Goal: Task Accomplishment & Management: Use online tool/utility

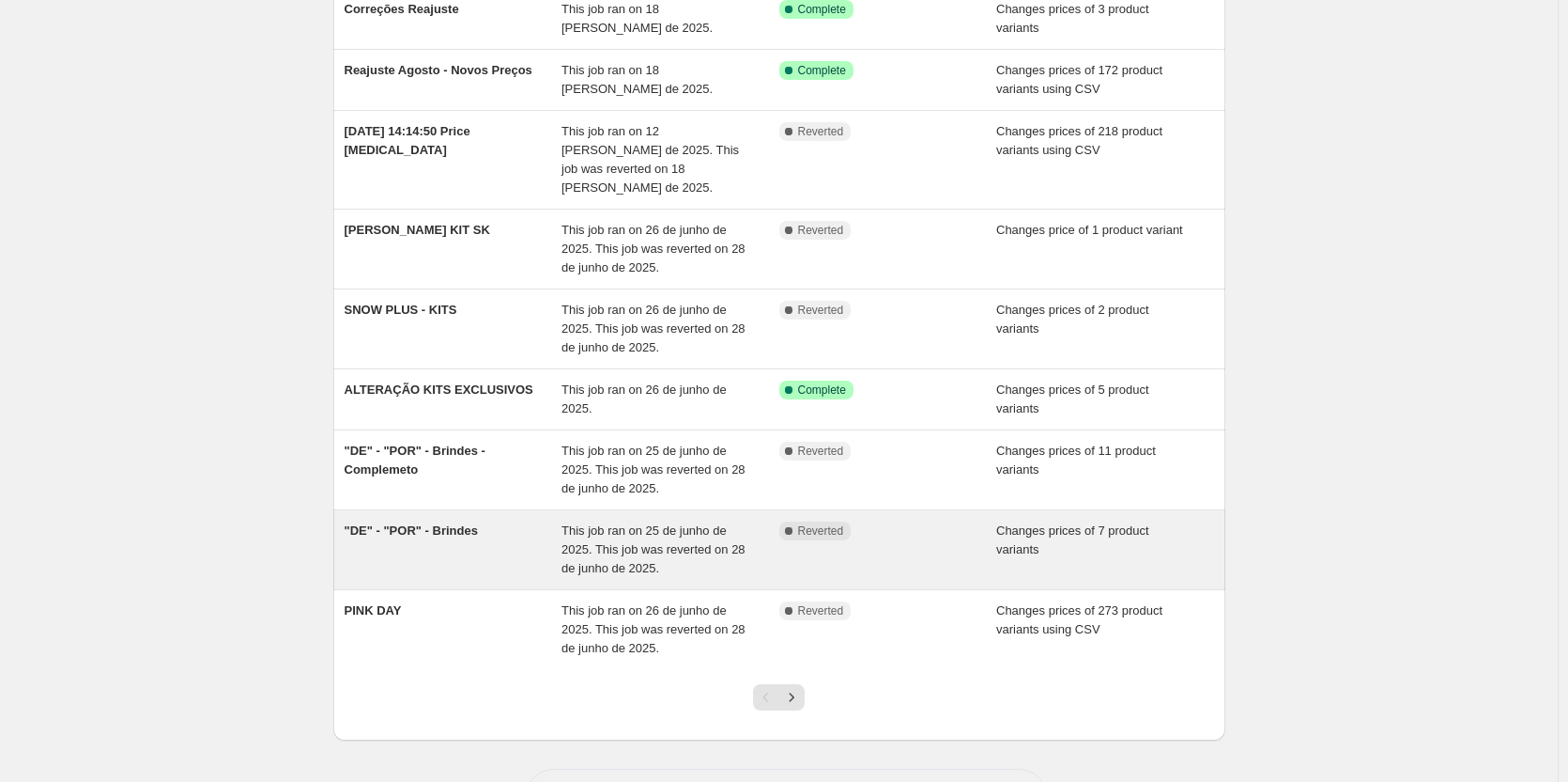
scroll to position [298, 0]
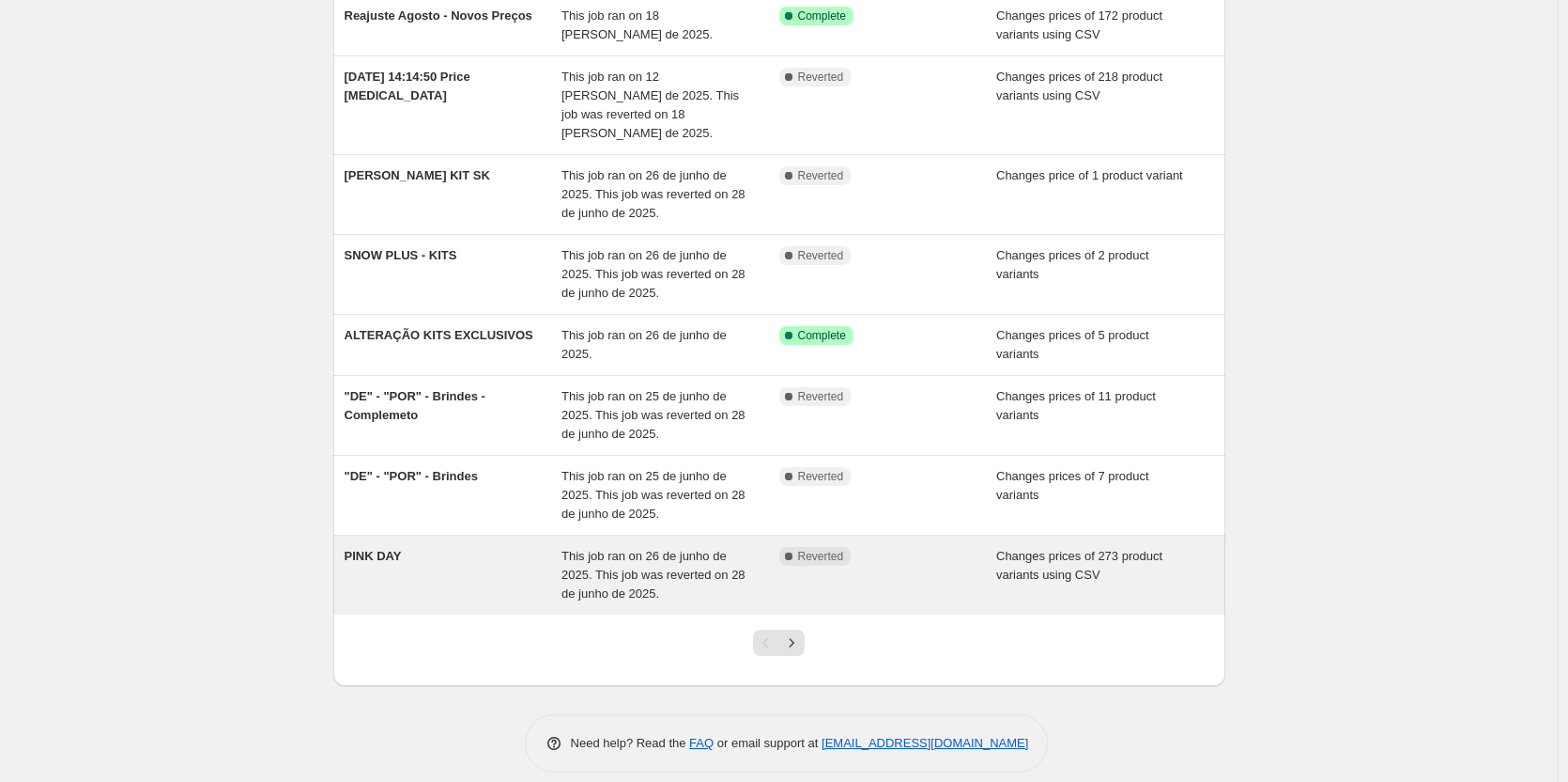
click at [467, 547] on div "PINK DAY" at bounding box center [453, 575] width 218 height 57
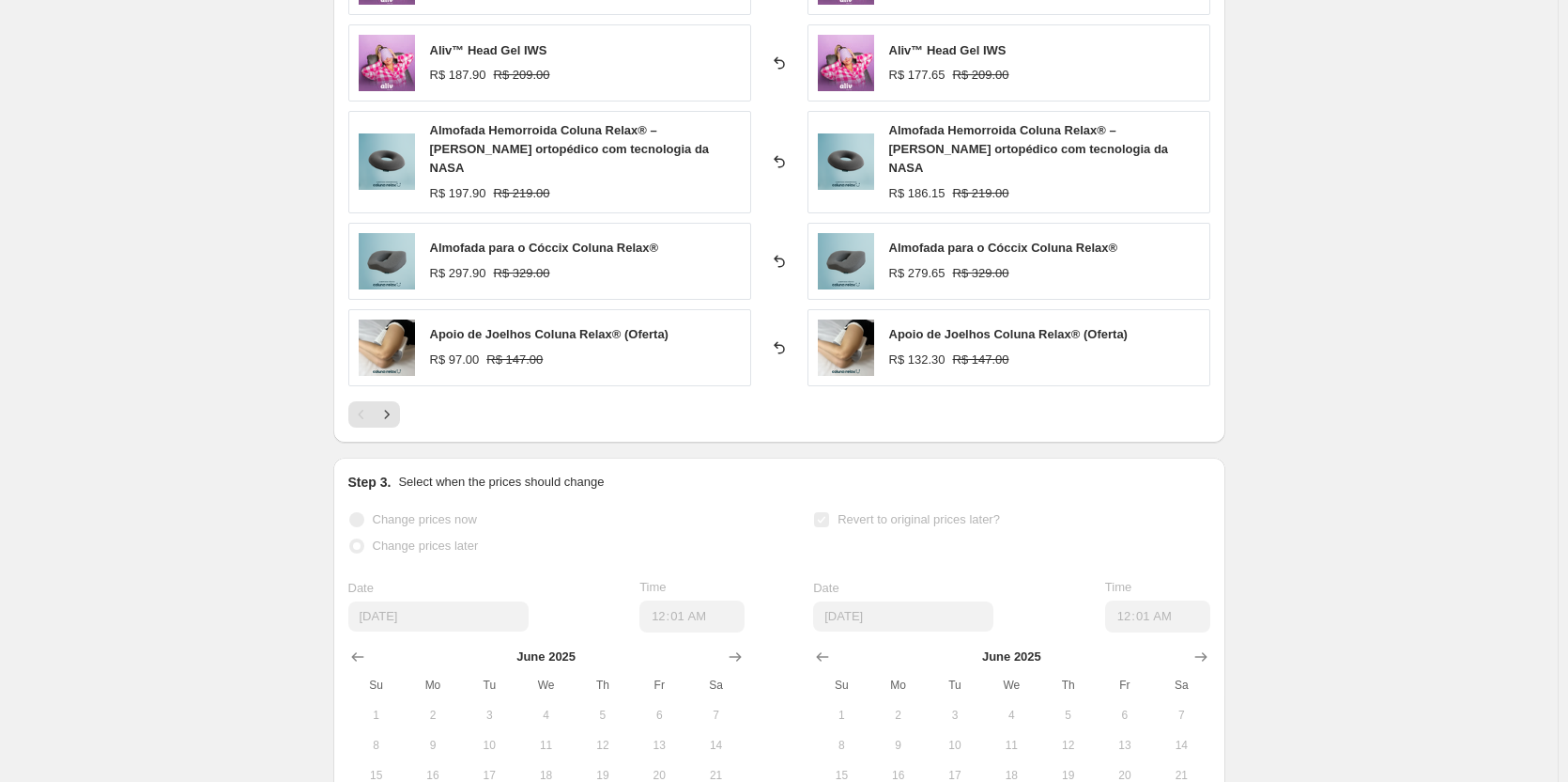
scroll to position [657, 0]
